Goal: Entertainment & Leisure: Consume media (video, audio)

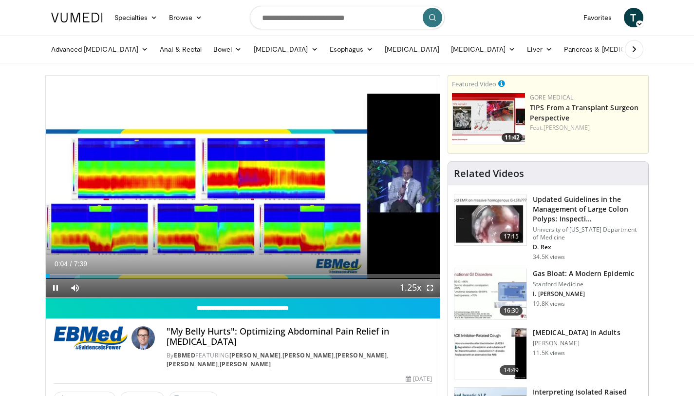
click at [432, 286] on span "Video Player" at bounding box center [430, 287] width 19 height 19
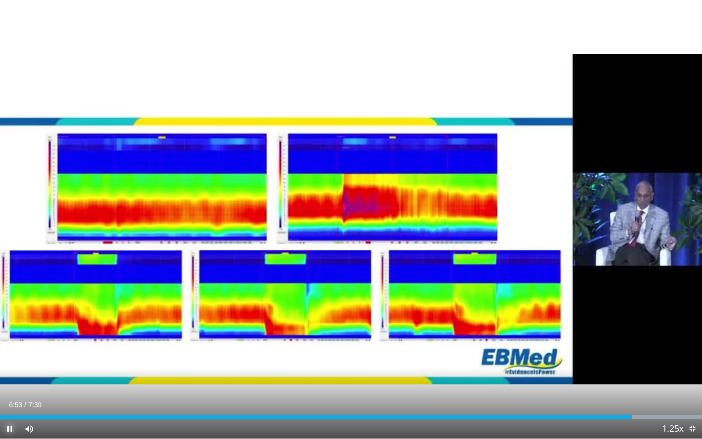
click at [1, 395] on span "Video Player" at bounding box center [9, 428] width 19 height 19
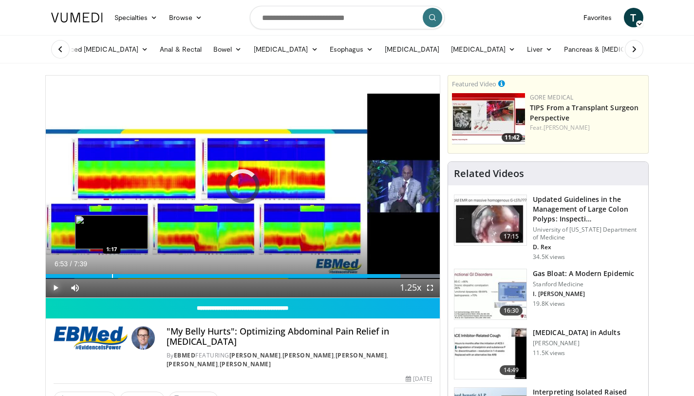
click at [112, 275] on div "Progress Bar" at bounding box center [112, 276] width 1 height 4
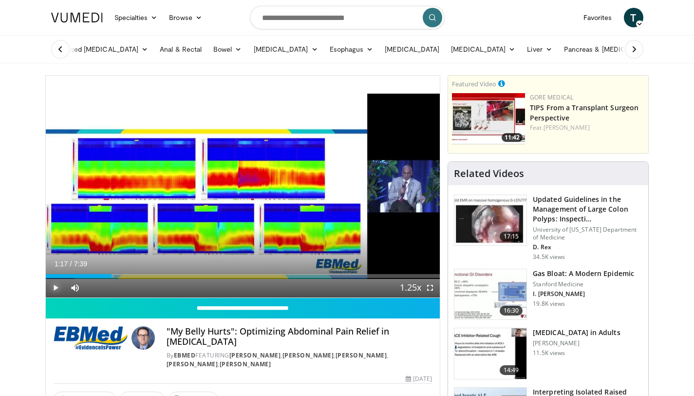
click at [59, 285] on span "Video Player" at bounding box center [55, 287] width 19 height 19
click at [430, 290] on span "Video Player" at bounding box center [430, 287] width 19 height 19
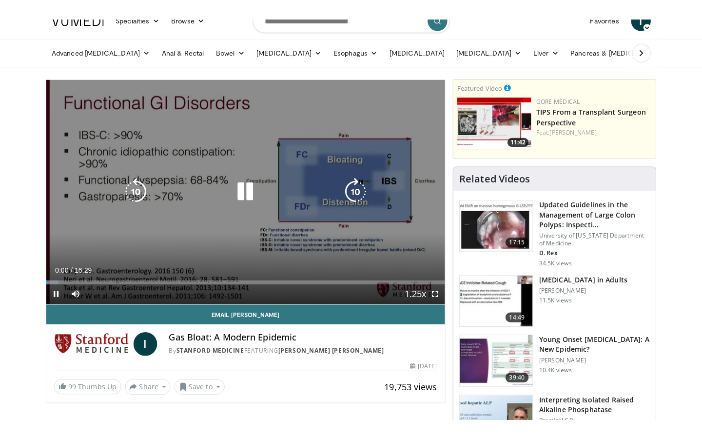
scroll to position [22, 0]
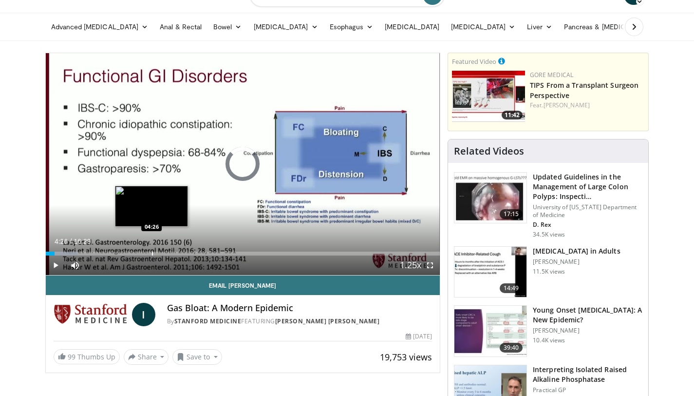
click at [152, 252] on div "Progress Bar" at bounding box center [152, 253] width 1 height 4
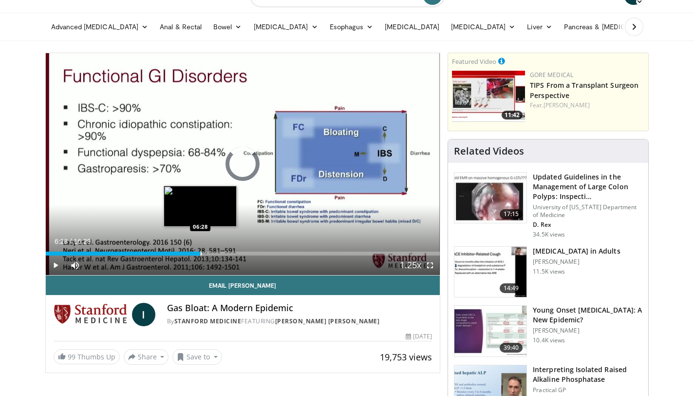
click at [201, 254] on div "Progress Bar" at bounding box center [201, 253] width 1 height 4
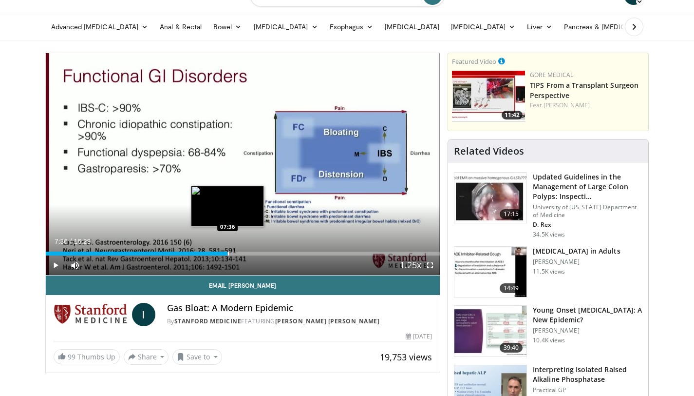
click at [228, 254] on div "Progress Bar" at bounding box center [228, 253] width 1 height 4
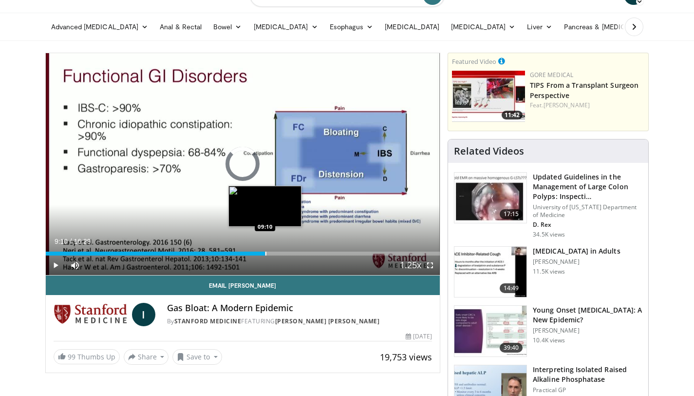
click at [265, 250] on div "Loaded : 54.51% 09:10 09:10" at bounding box center [243, 250] width 395 height 9
click at [282, 254] on div "Progress Bar" at bounding box center [282, 253] width 1 height 4
click at [278, 253] on div "Progress Bar" at bounding box center [278, 253] width 1 height 4
click at [270, 252] on div "Progress Bar" at bounding box center [270, 253] width 1 height 4
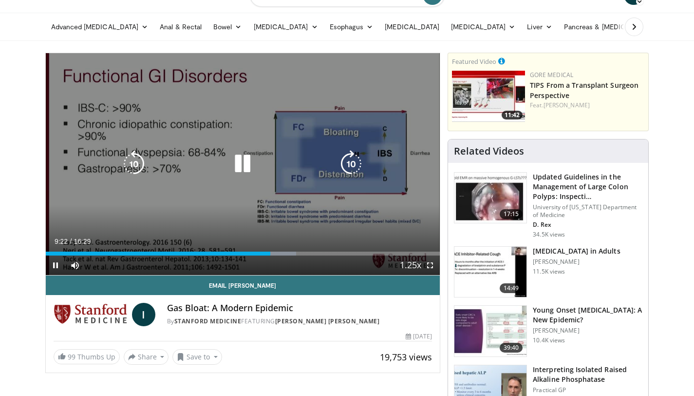
click at [187, 134] on div "10 seconds Tap to unmute" at bounding box center [243, 164] width 395 height 222
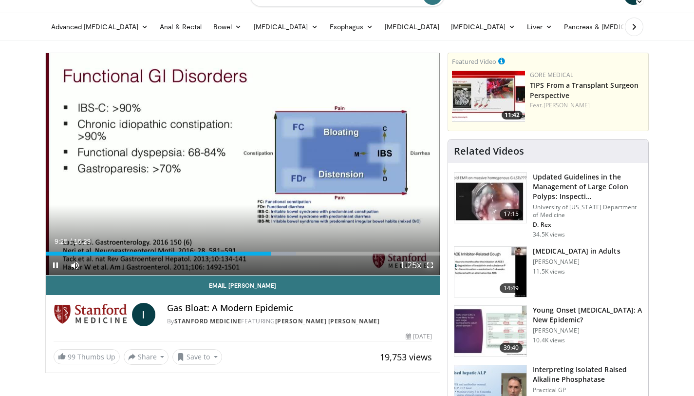
click at [430, 266] on span "Video Player" at bounding box center [430, 264] width 19 height 19
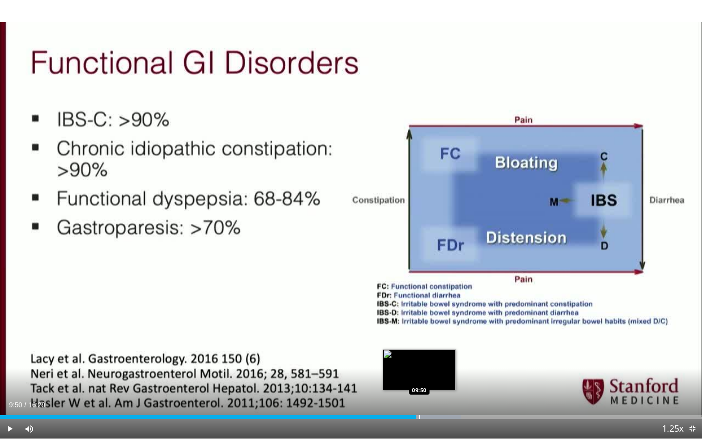
click at [419, 395] on div "Progress Bar" at bounding box center [419, 417] width 1 height 4
click at [423, 395] on div "Progress Bar" at bounding box center [423, 417] width 1 height 4
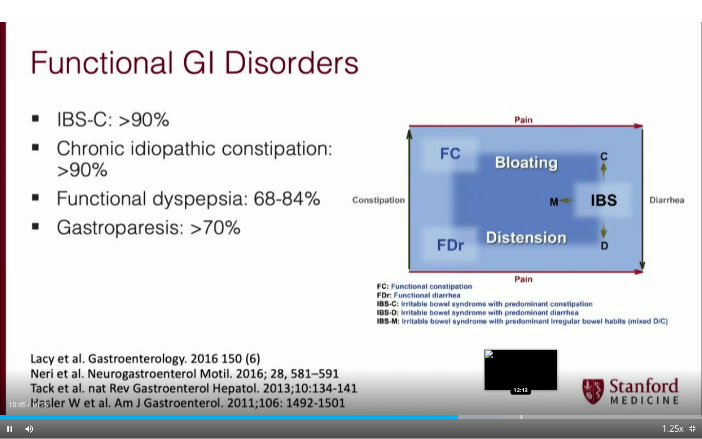
click at [520, 395] on div "Progress Bar" at bounding box center [520, 417] width 1 height 4
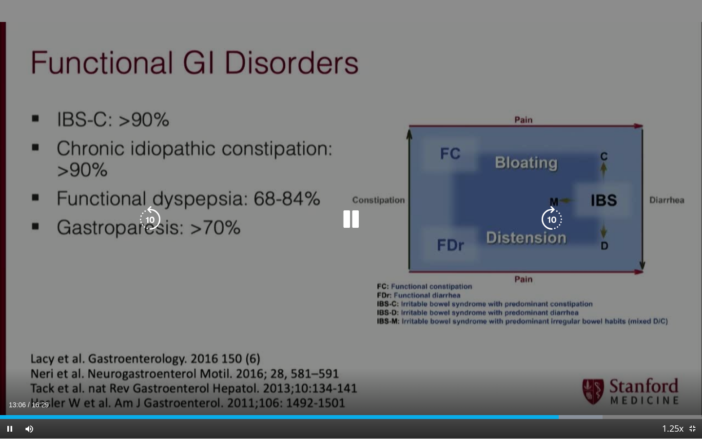
click at [208, 70] on div "10 seconds Tap to unmute" at bounding box center [351, 219] width 702 height 438
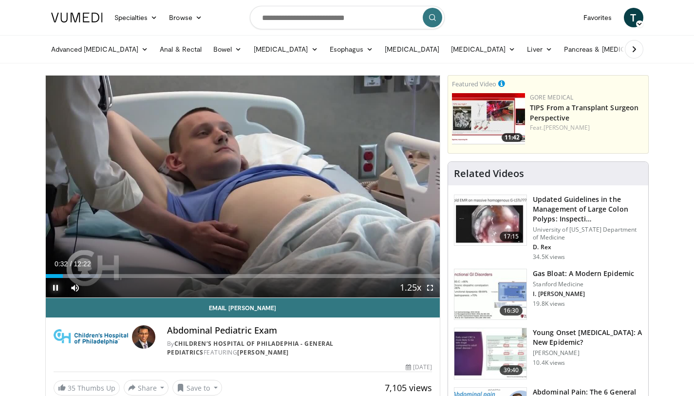
click at [50, 282] on span "Video Player" at bounding box center [55, 287] width 19 height 19
